Goal: Navigation & Orientation: Find specific page/section

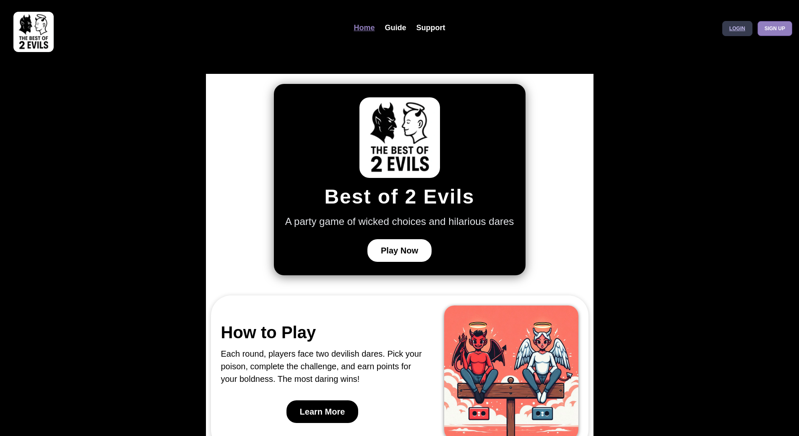
click at [739, 32] on link "Login" at bounding box center [738, 28] width 30 height 15
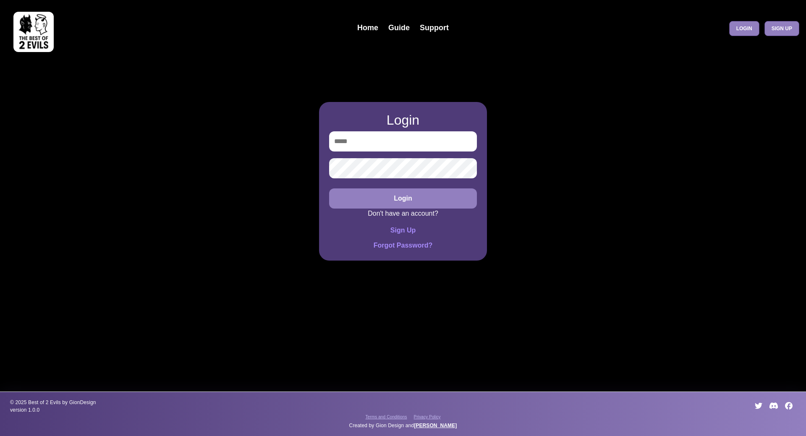
click at [401, 148] on input "email" at bounding box center [403, 141] width 148 height 20
type input "**********"
click at [329, 188] on button "Login" at bounding box center [403, 198] width 148 height 20
click at [405, 198] on button "Login" at bounding box center [403, 198] width 148 height 20
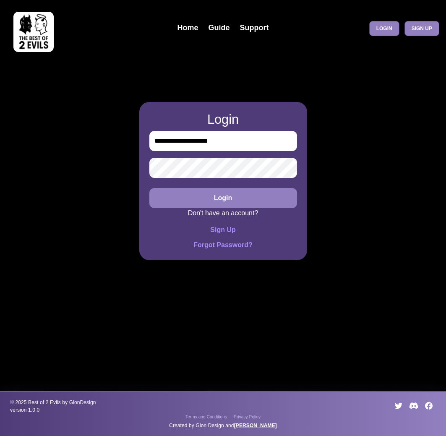
click at [244, 198] on button "Login" at bounding box center [223, 198] width 148 height 20
click at [191, 133] on input "email" at bounding box center [223, 141] width 148 height 20
type input "**********"
click at [149, 188] on button "Login" at bounding box center [223, 198] width 148 height 20
click at [254, 193] on button "Login" at bounding box center [223, 198] width 148 height 20
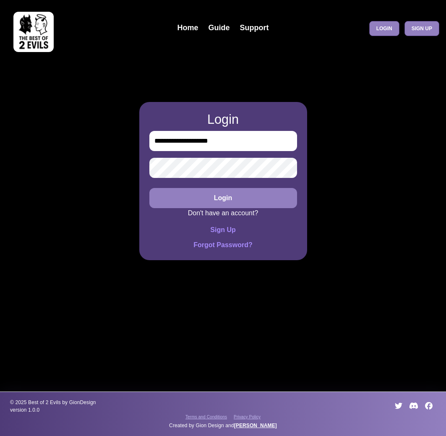
click at [149, 188] on button "Login" at bounding box center [223, 198] width 148 height 20
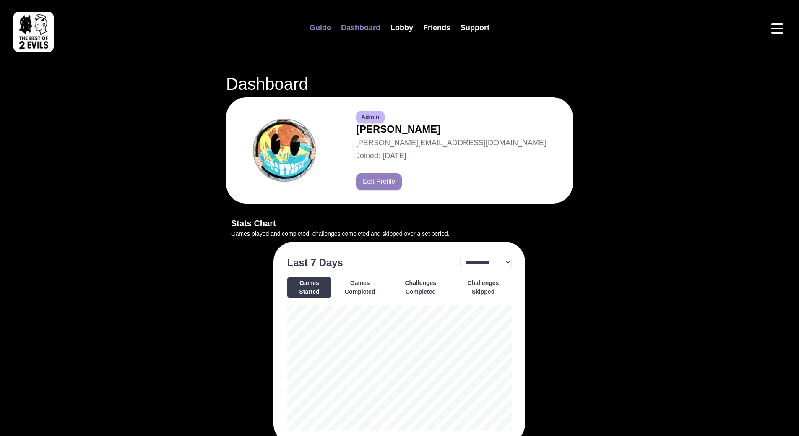
click at [316, 25] on link "Guide" at bounding box center [320, 28] width 31 height 18
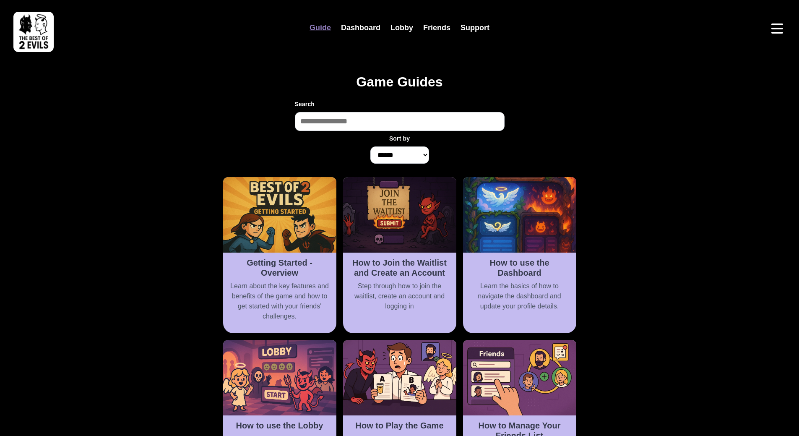
click at [29, 35] on img at bounding box center [33, 32] width 40 height 40
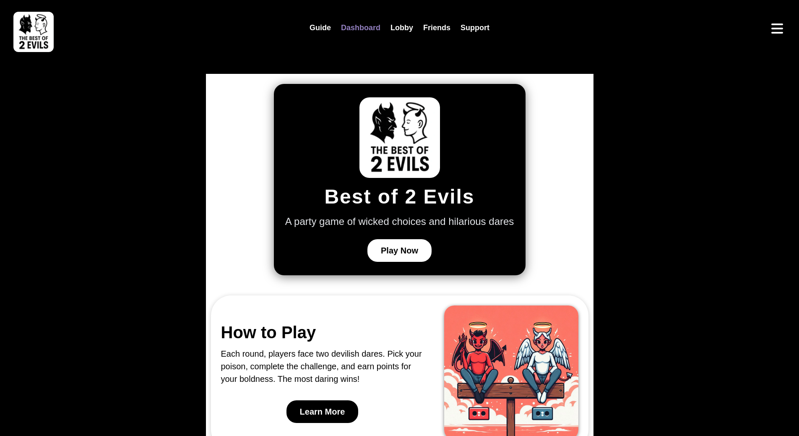
click at [364, 27] on link "Dashboard" at bounding box center [361, 28] width 50 height 18
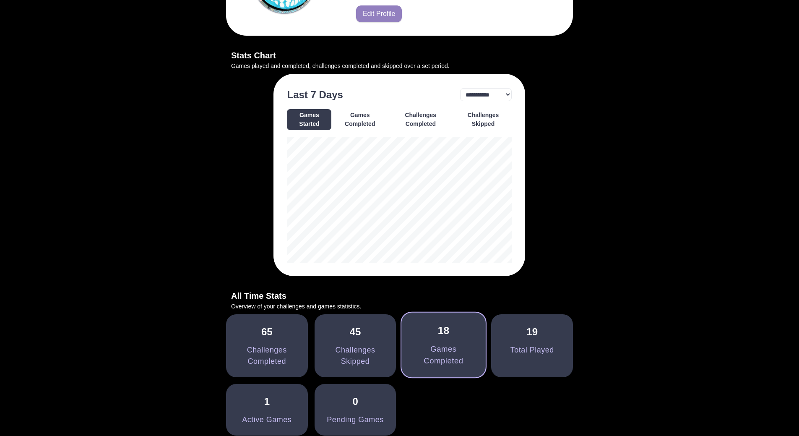
scroll to position [252, 0]
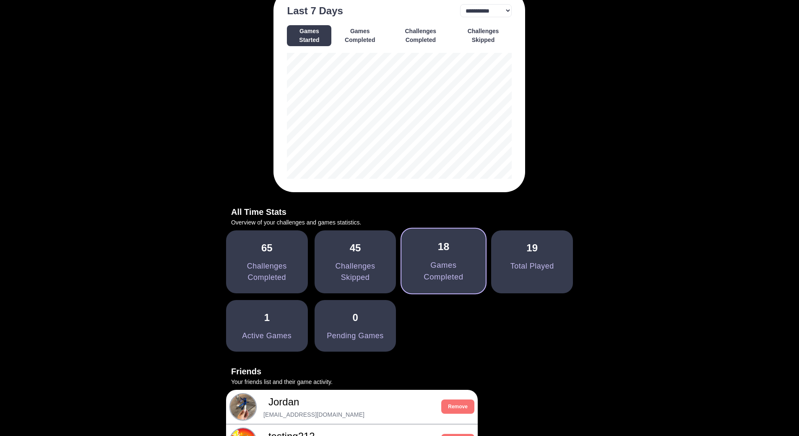
click at [446, 269] on div "Games Completed" at bounding box center [443, 272] width 63 height 24
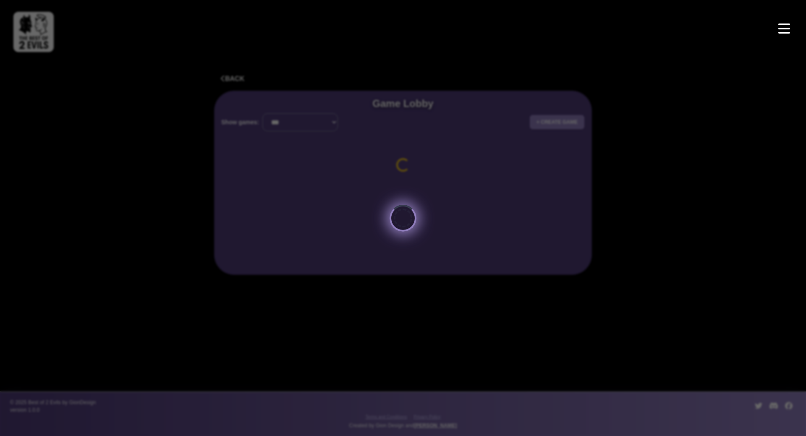
select select "*********"
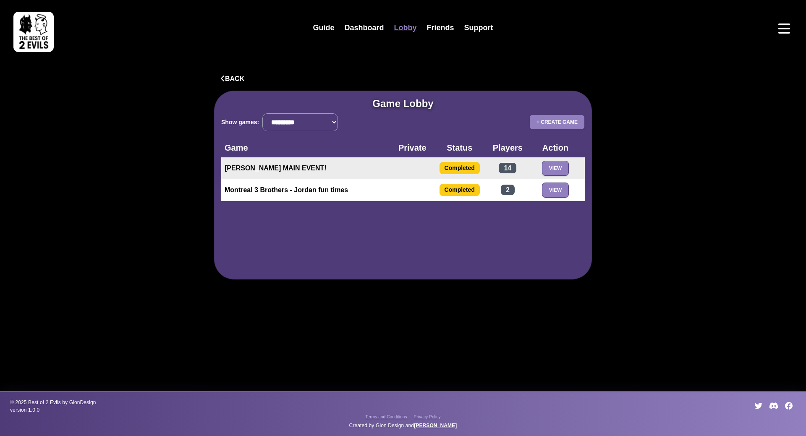
click at [298, 171] on td "[PERSON_NAME] MAIN EVENT!" at bounding box center [308, 168] width 174 height 22
click at [446, 168] on button "View" at bounding box center [555, 168] width 27 height 15
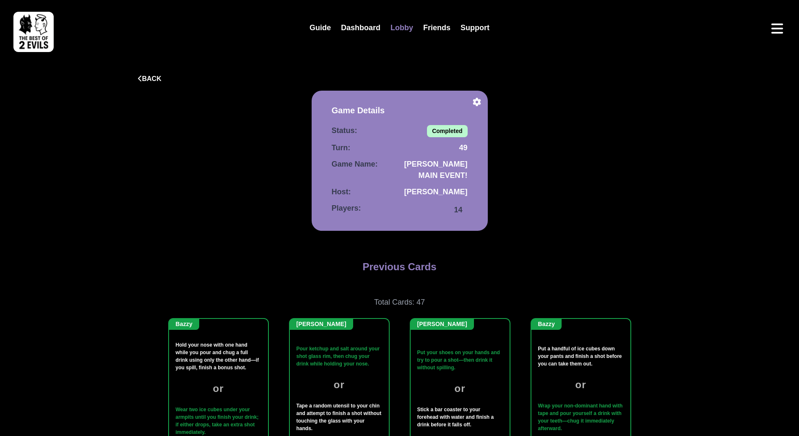
click at [405, 26] on link "Lobby" at bounding box center [402, 28] width 33 height 18
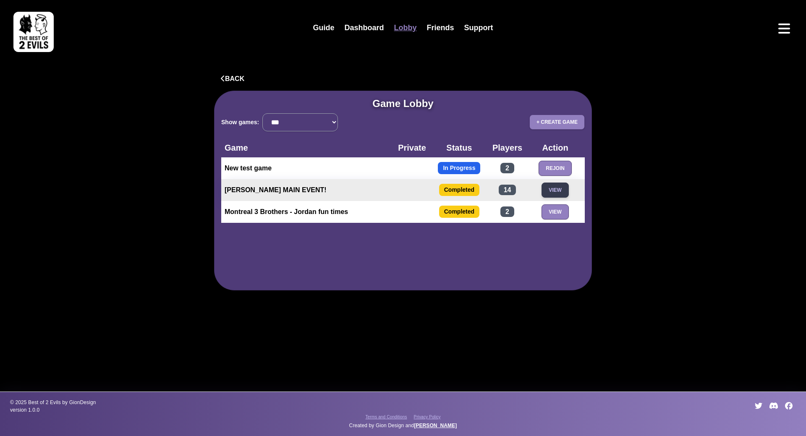
click at [446, 194] on button "View" at bounding box center [554, 190] width 27 height 15
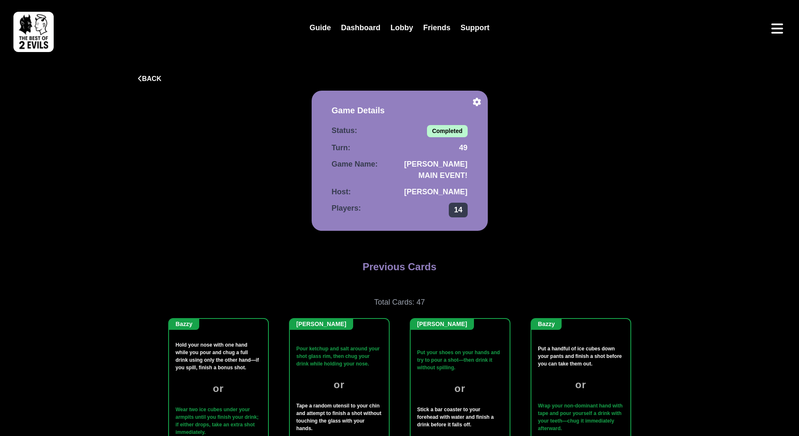
click at [446, 210] on span "14" at bounding box center [458, 210] width 18 height 15
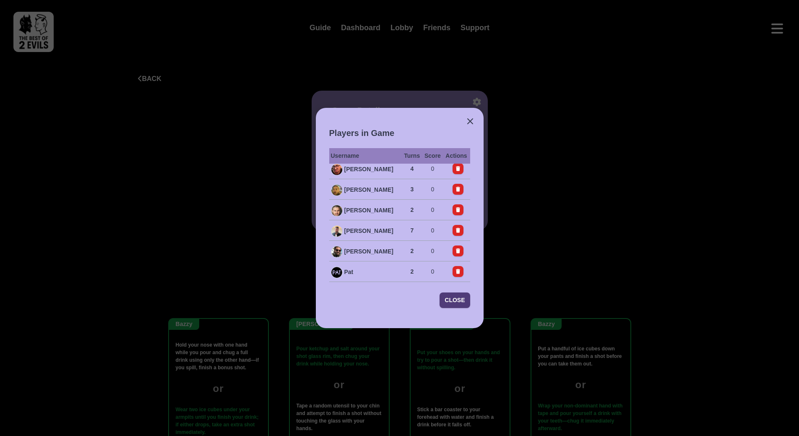
scroll to position [187, 0]
click at [446, 300] on button "Close" at bounding box center [455, 300] width 30 height 16
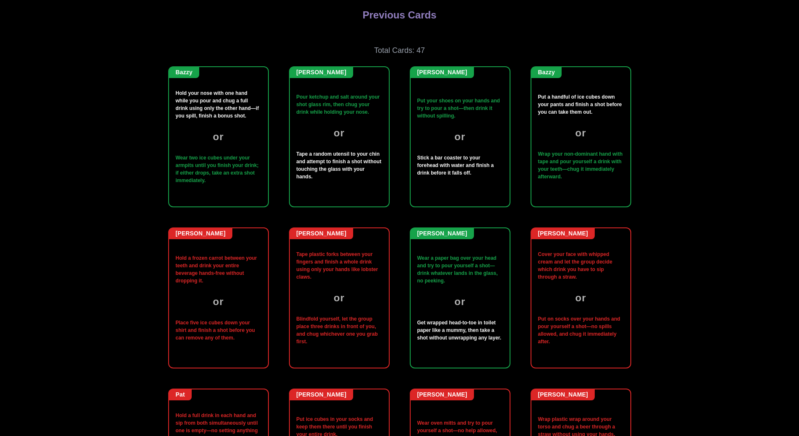
scroll to position [0, 0]
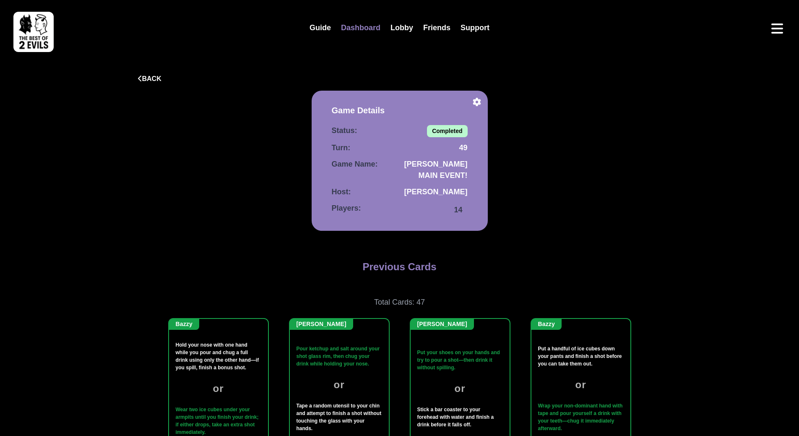
click at [373, 34] on link "Dashboard" at bounding box center [361, 28] width 50 height 18
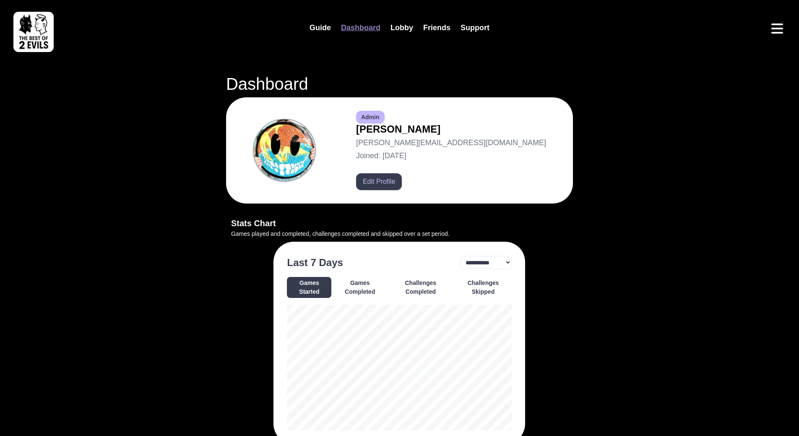
click at [402, 181] on button "Edit Profile" at bounding box center [379, 181] width 46 height 17
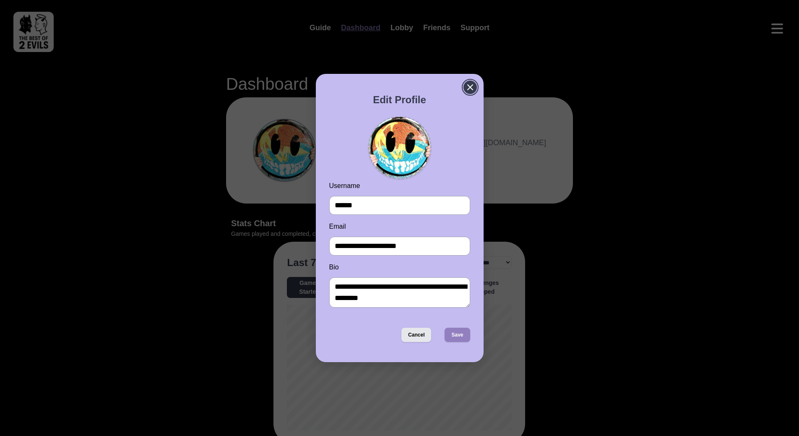
click at [446, 86] on icon "Close" at bounding box center [470, 87] width 10 height 10
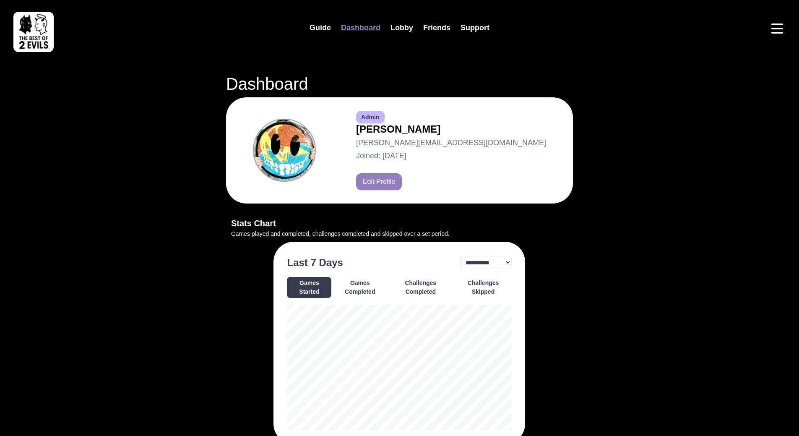
scroll to position [84, 0]
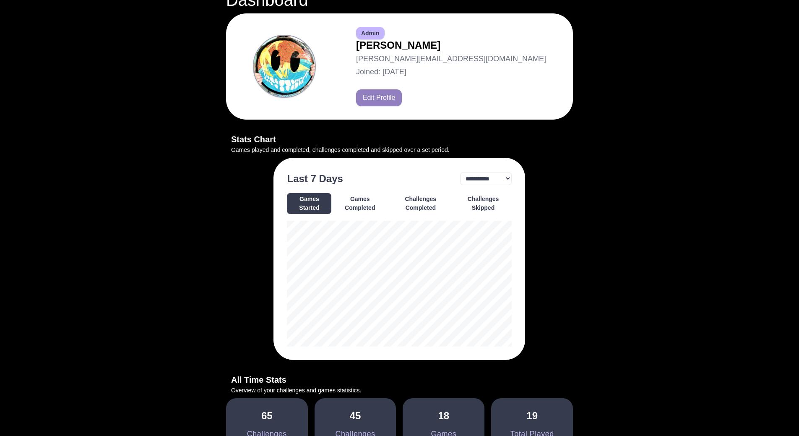
click at [416, 203] on button "Challenges Completed" at bounding box center [421, 203] width 64 height 21
click at [446, 204] on button "Challenges Skipped" at bounding box center [482, 203] width 57 height 21
click at [432, 210] on button "Challenges Completed" at bounding box center [421, 203] width 64 height 21
click at [446, 178] on select "**********" at bounding box center [486, 178] width 52 height 13
select select "**"
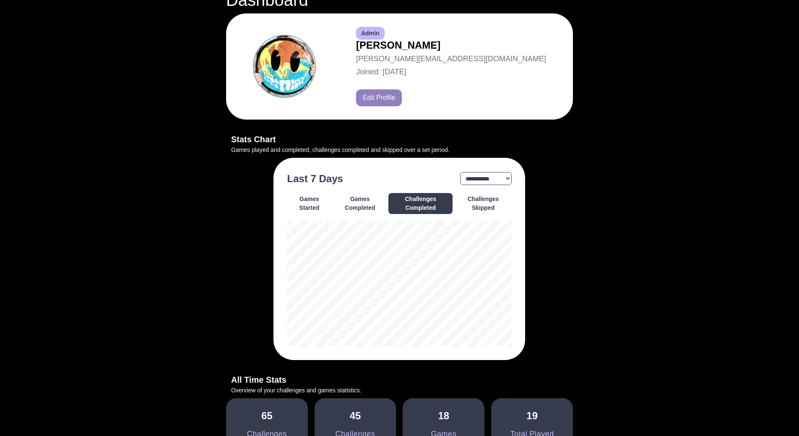
click at [446, 172] on select "**********" at bounding box center [486, 178] width 52 height 13
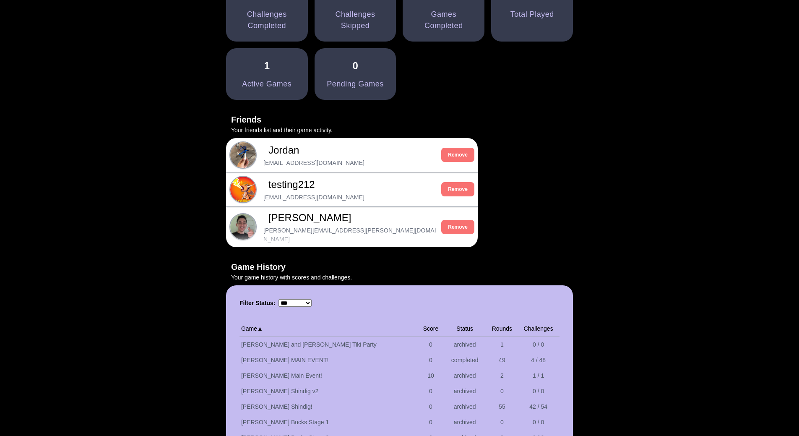
scroll to position [294, 0]
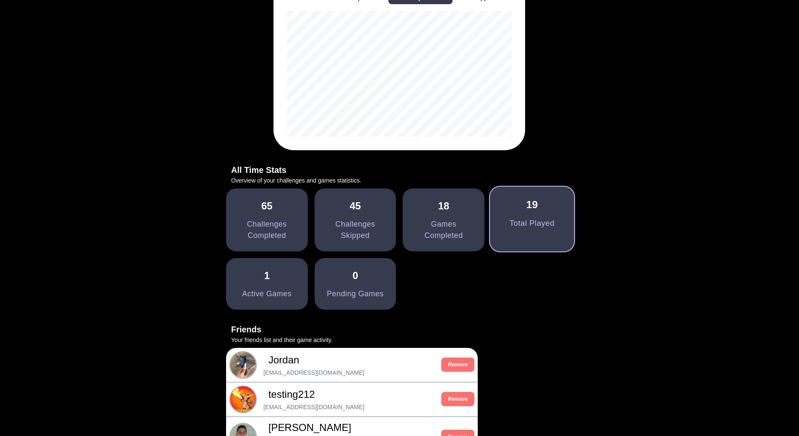
click at [446, 230] on div "Total Played" at bounding box center [532, 224] width 45 height 12
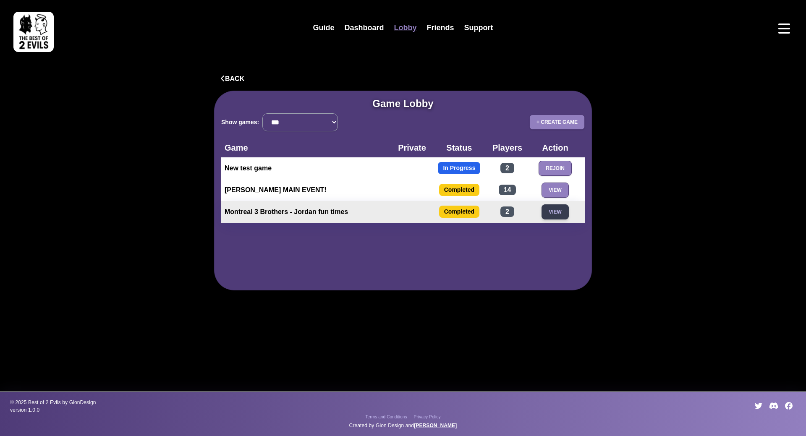
click at [446, 213] on button "View" at bounding box center [554, 211] width 27 height 15
